Goal: Contribute content: Add original content to the website for others to see

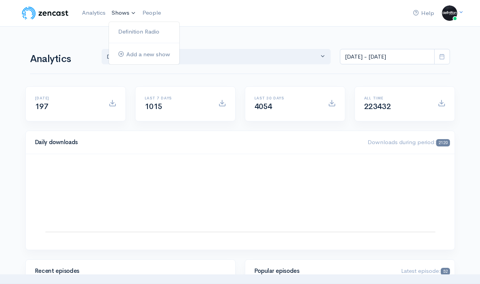
click at [121, 8] on link "Shows" at bounding box center [124, 13] width 31 height 17
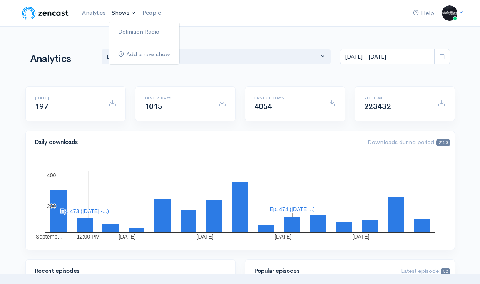
click at [127, 22] on ul "Definition Radio Add a new show" at bounding box center [144, 43] width 71 height 43
click at [131, 32] on link "Definition Radio" at bounding box center [144, 31] width 70 height 13
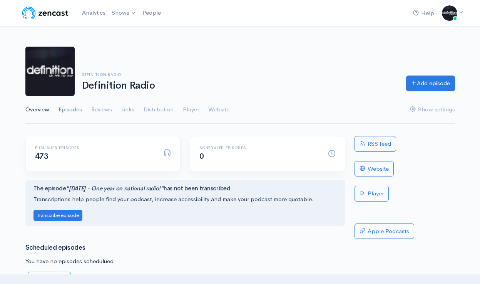
click at [73, 113] on link "Episodes" at bounding box center [70, 110] width 23 height 28
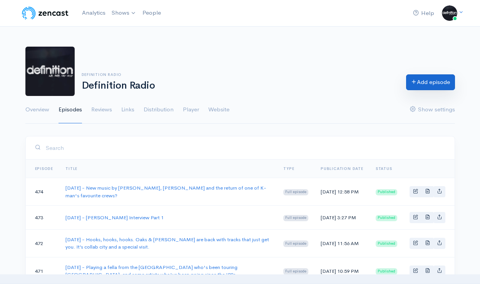
click at [421, 83] on link "Add episode" at bounding box center [430, 82] width 49 height 16
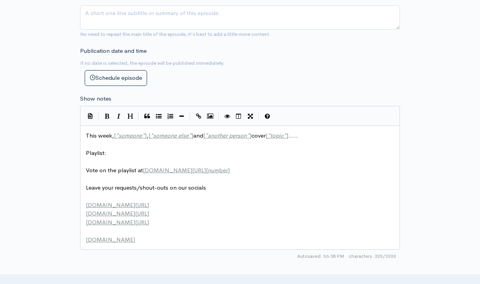
scroll to position [1, 0]
type textarea "This week, [*someone*], [*someone else*] and [*another person*] cover [*topic*]…"
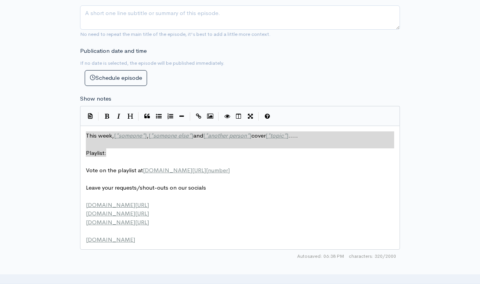
drag, startPoint x: 114, startPoint y: 150, endPoint x: 15, endPoint y: 92, distance: 115.1
paste textarea
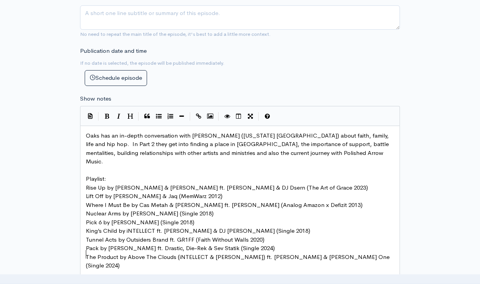
click at [119, 174] on pre "Playlist:" at bounding box center [239, 178] width 311 height 9
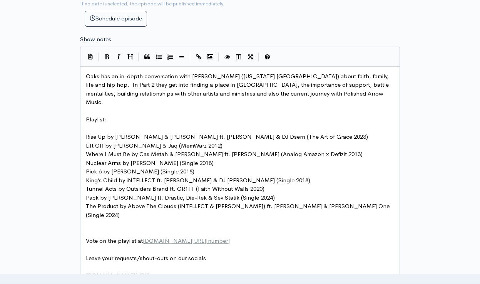
scroll to position [366, 0]
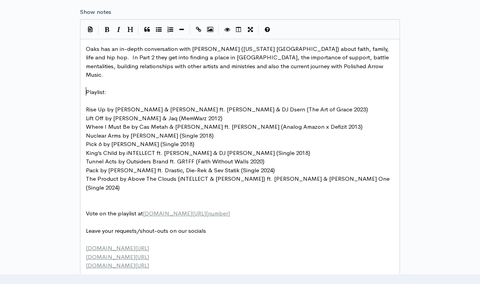
click at [104, 201] on pre "​" at bounding box center [239, 205] width 311 height 9
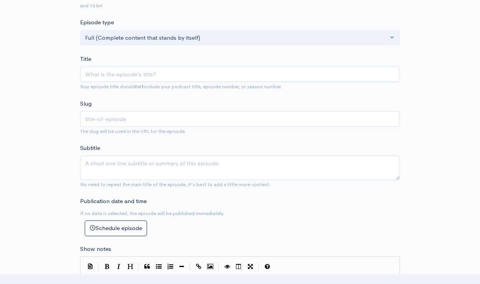
scroll to position [123, 0]
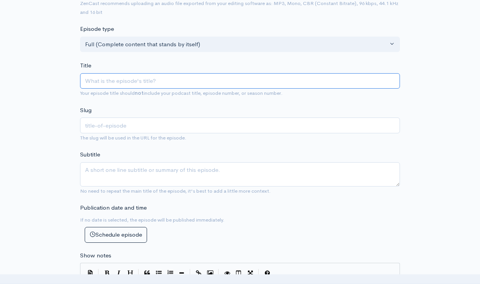
click at [134, 73] on input "Title" at bounding box center [240, 81] width 320 height 16
type input "2"
type input "20"
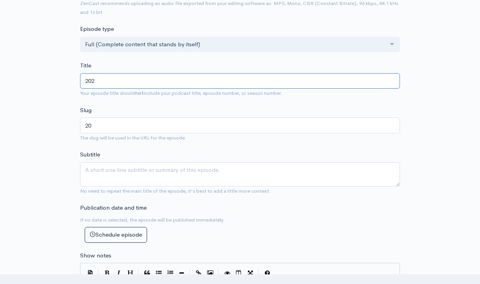
type input "2025"
type input "2025/9"
type input "20259"
type input "[DATE]"
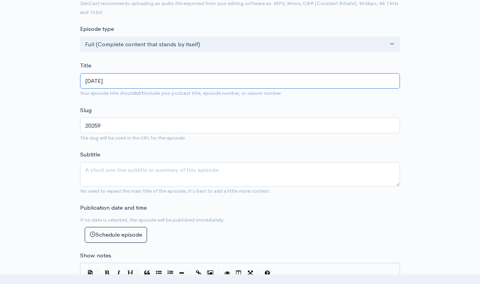
type input "202592"
type input "[DATE]"
type input "2025920"
paste input "[PERSON_NAME] Interview Part 2"
type input "[DATE] - [PERSON_NAME] Interview Part 2"
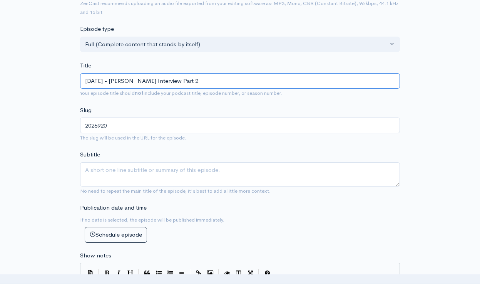
type input "2025920-[PERSON_NAME]-interview-part-2"
type input "[DATE] - [PERSON_NAME] Interview Part 2"
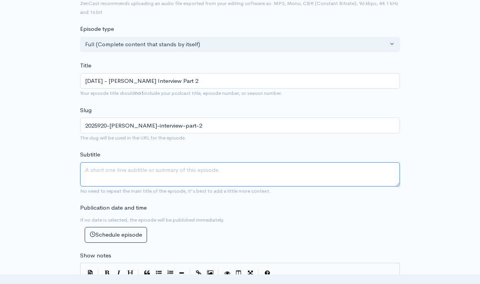
click at [109, 171] on textarea "Subtitle" at bounding box center [240, 174] width 320 height 24
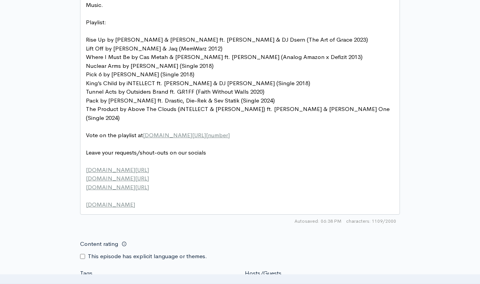
scroll to position [437, 0]
type textarea "Real hip hop by [DEMOGRAPHIC_DATA] artists"
click at [260, 282] on input "Hosts/Guests" at bounding box center [322, 286] width 145 height 9
type input "oak"
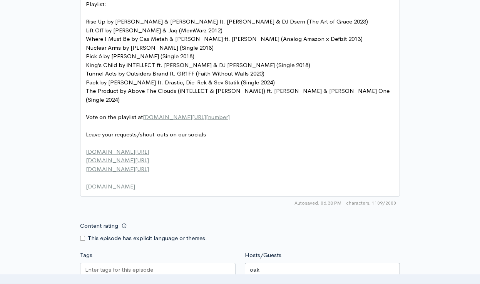
scroll to position [462, 0]
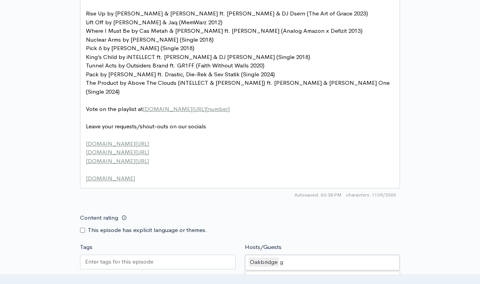
type input "gr"
click at [305, 242] on div "Hosts/Guests Oakbridge ,[PERSON_NAME] Oakbridge [PERSON_NAME] K-man BRB [PERSON…" at bounding box center [322, 257] width 165 height 30
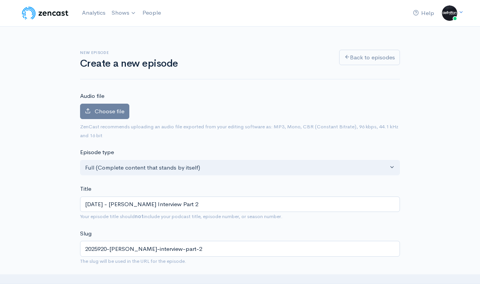
scroll to position [0, 0]
click at [114, 109] on span "Choose file" at bounding box center [110, 110] width 30 height 7
click at [0, 0] on input "Choose file" at bounding box center [0, 0] width 0 height 0
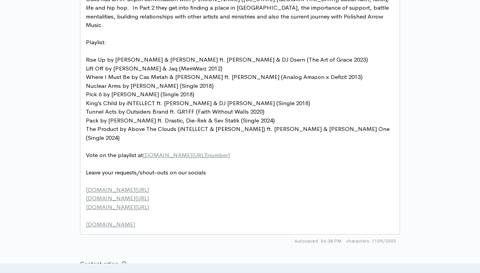
scroll to position [4, 0]
type textarea "[number]"
drag, startPoint x: 257, startPoint y: 122, endPoint x: 230, endPoint y: 122, distance: 26.9
paste textarea
click at [224, 125] on span "The Product by Above The Clouds (iNTELLECT & [PERSON_NAME]) ft. [PERSON_NAME] &…" at bounding box center [238, 133] width 305 height 16
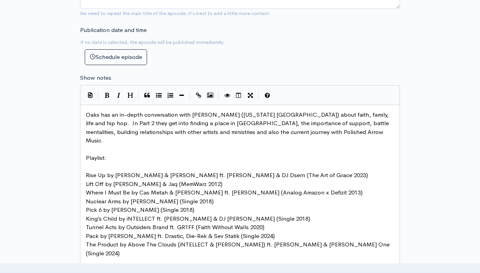
scroll to position [279, 0]
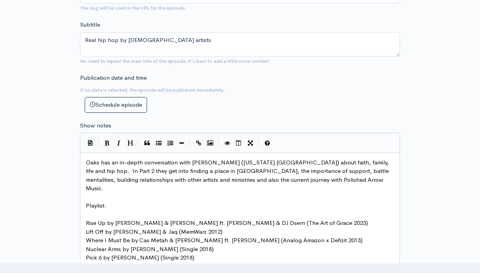
click at [142, 193] on pre "​" at bounding box center [239, 197] width 311 height 9
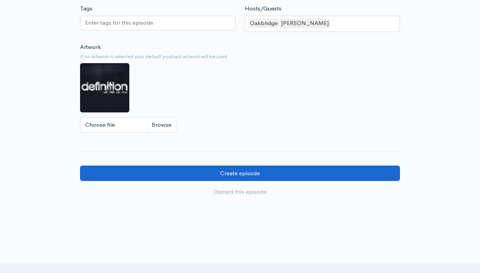
scroll to position [744, 0]
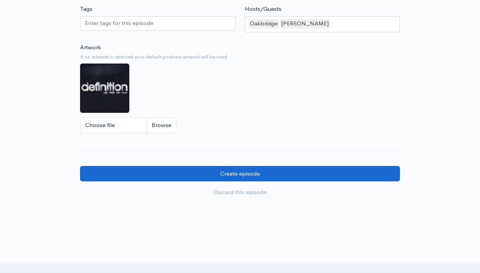
click at [198, 166] on input "Create episode" at bounding box center [240, 174] width 320 height 16
